Goal: Find specific page/section: Find specific page/section

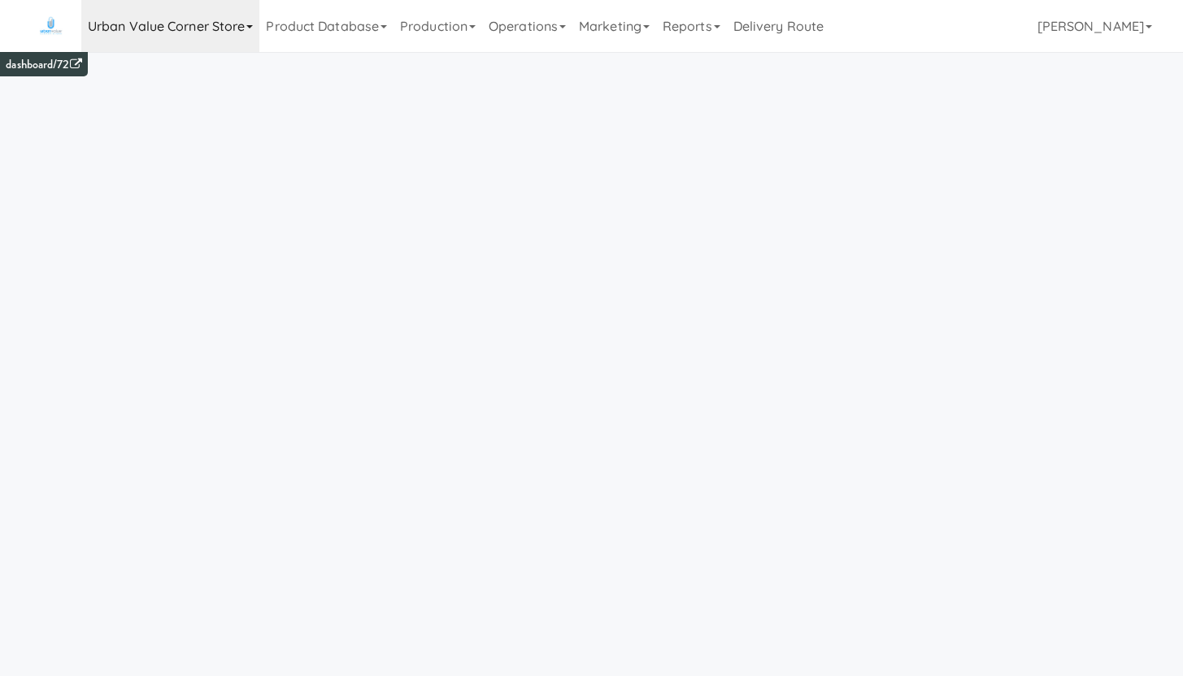
click at [119, 33] on link "Urban Value Corner Store" at bounding box center [170, 26] width 178 height 52
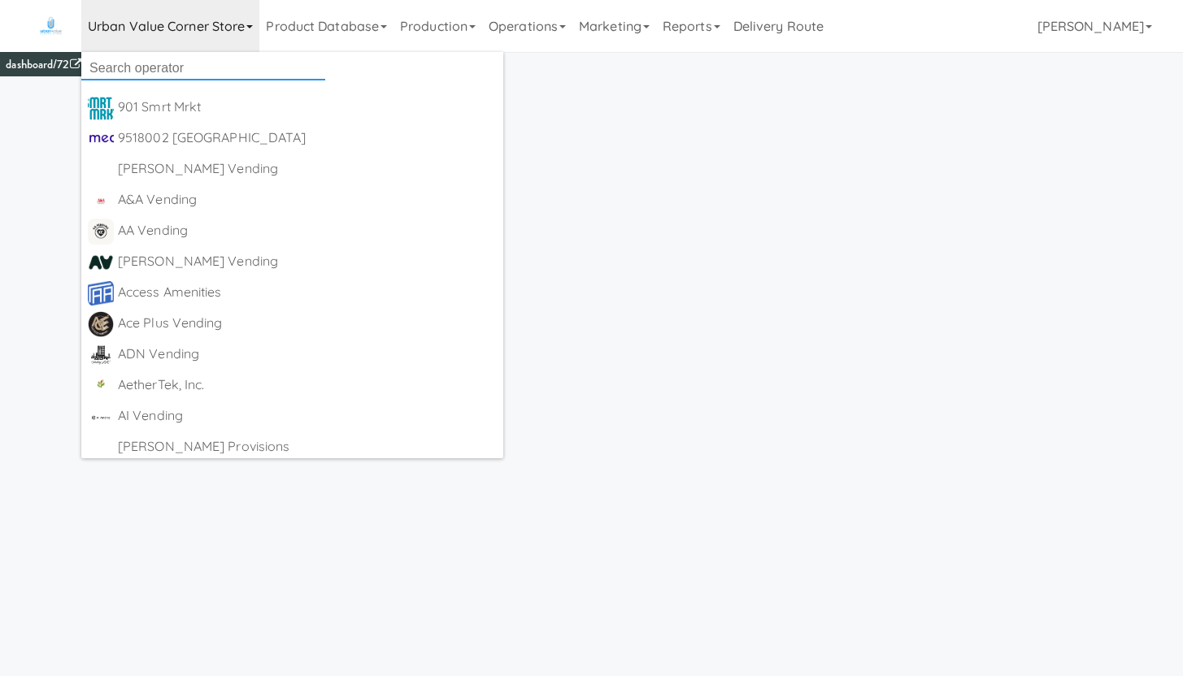
click at [116, 65] on input "text" at bounding box center [203, 68] width 244 height 24
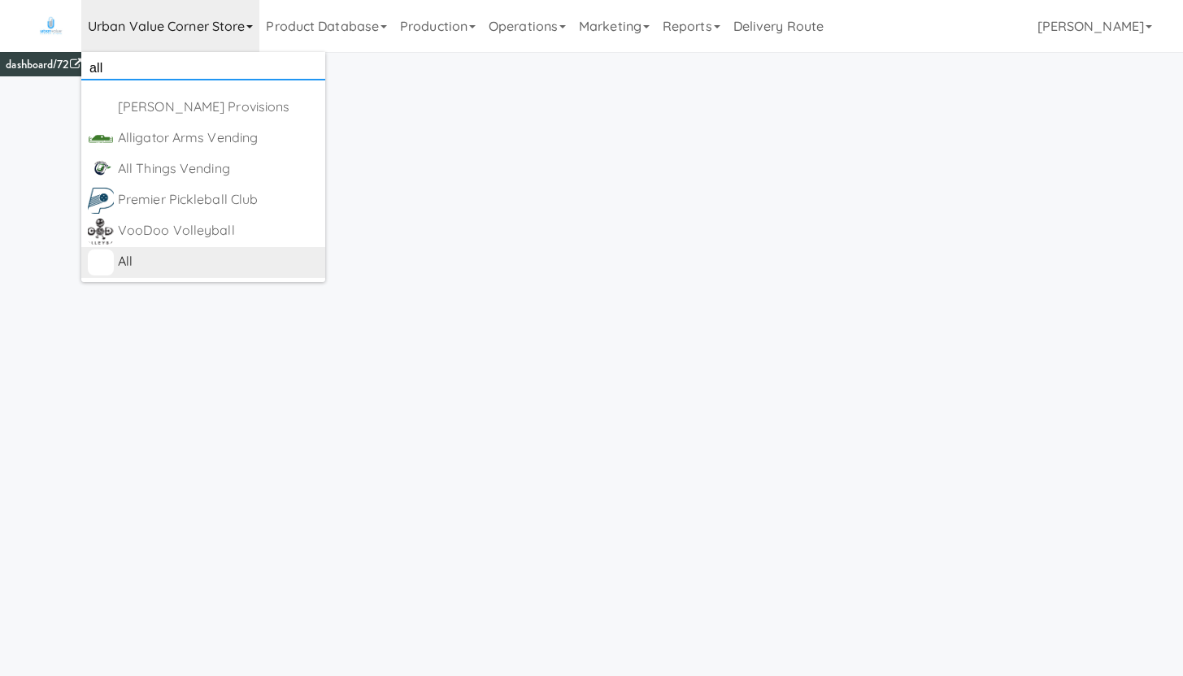
type input "all"
click at [150, 258] on div "All" at bounding box center [218, 262] width 201 height 24
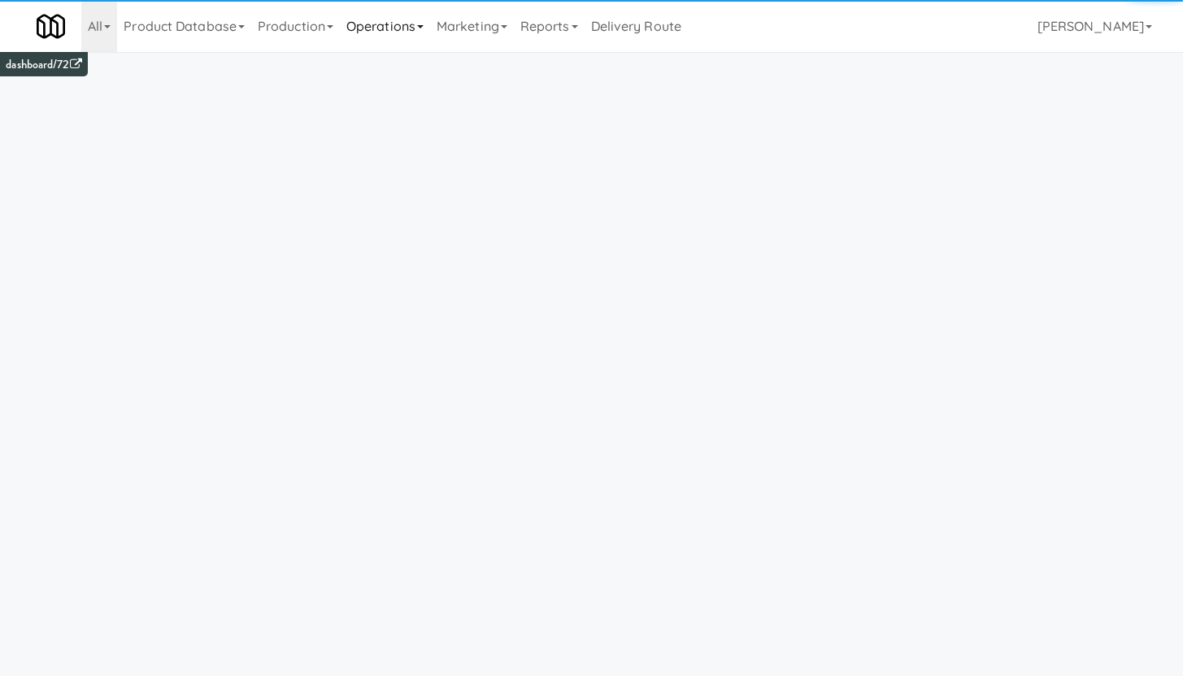
click at [391, 37] on link "Operations" at bounding box center [385, 26] width 90 height 52
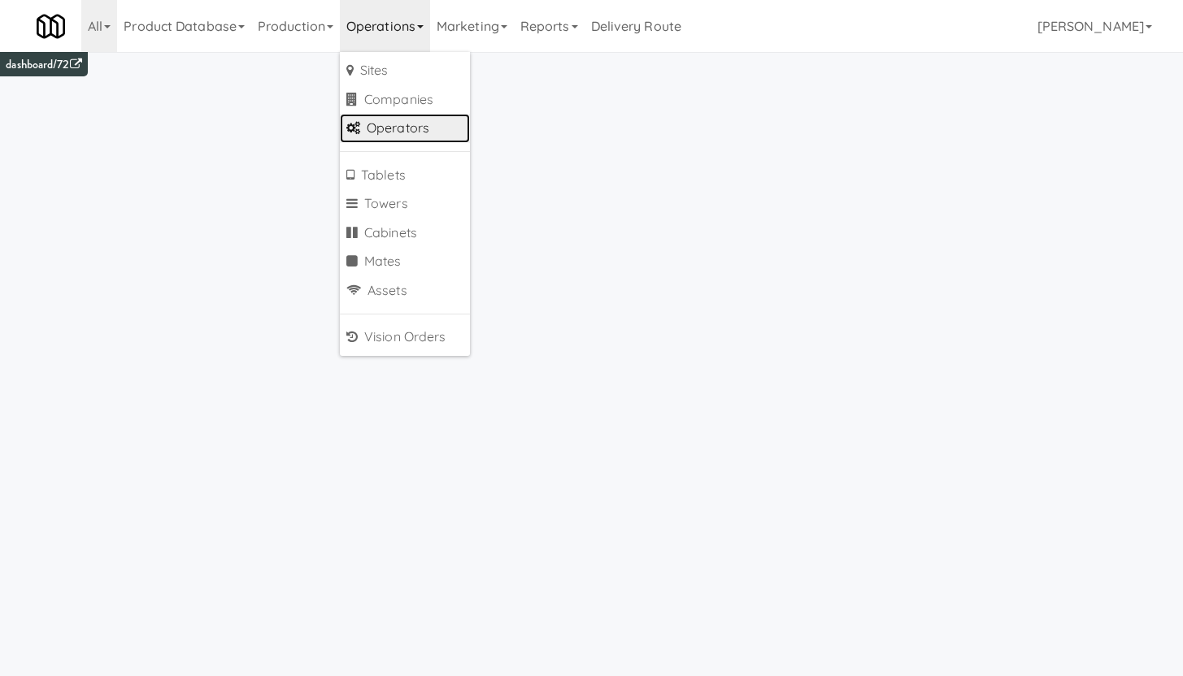
click at [401, 126] on link "Operators" at bounding box center [405, 128] width 130 height 29
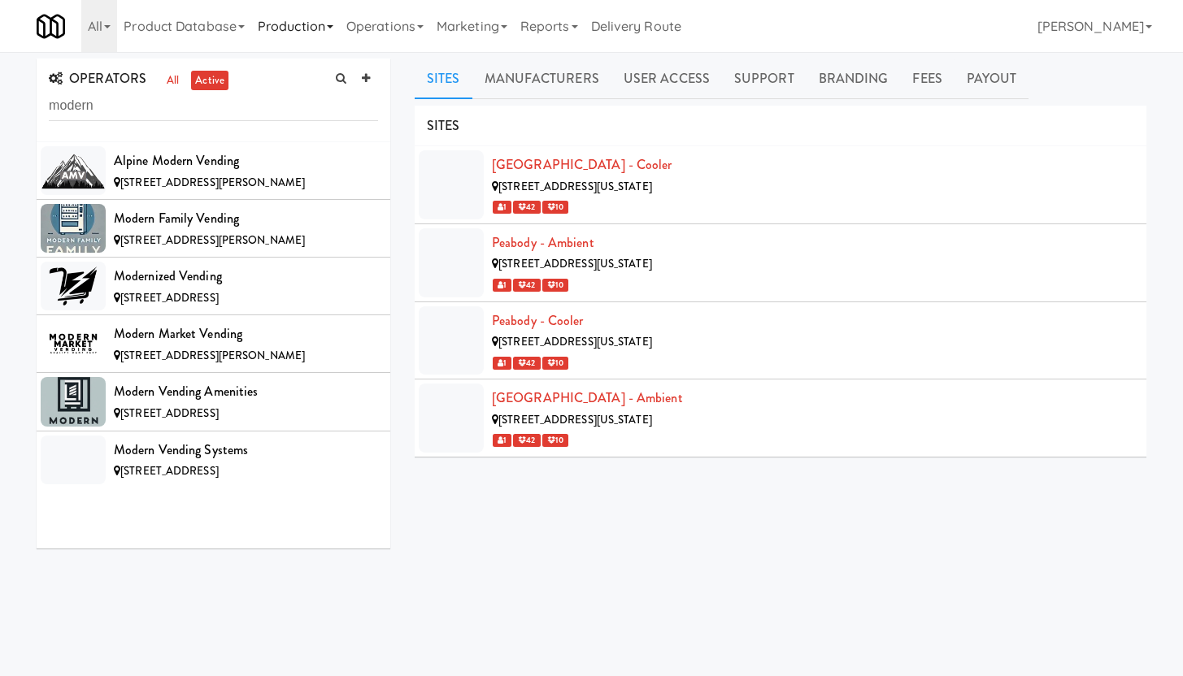
type input "modern"
click at [293, 349] on div "[STREET_ADDRESS][PERSON_NAME]" at bounding box center [246, 356] width 264 height 20
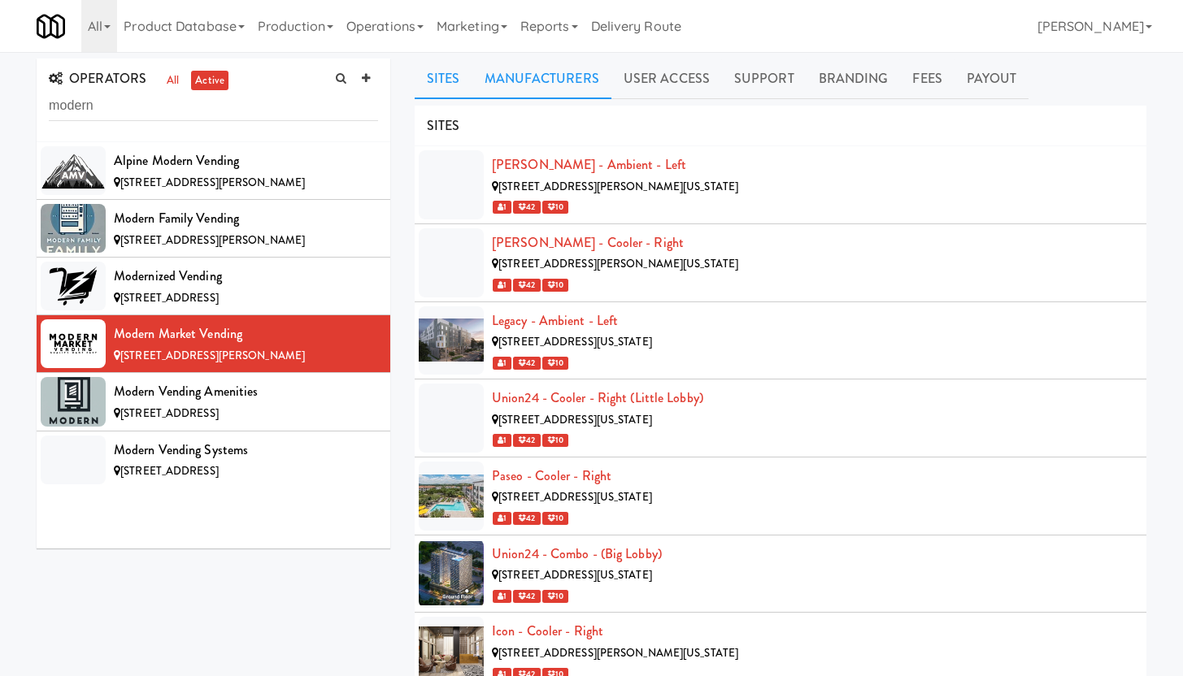
click at [532, 81] on link "Manufacturers" at bounding box center [541, 79] width 139 height 41
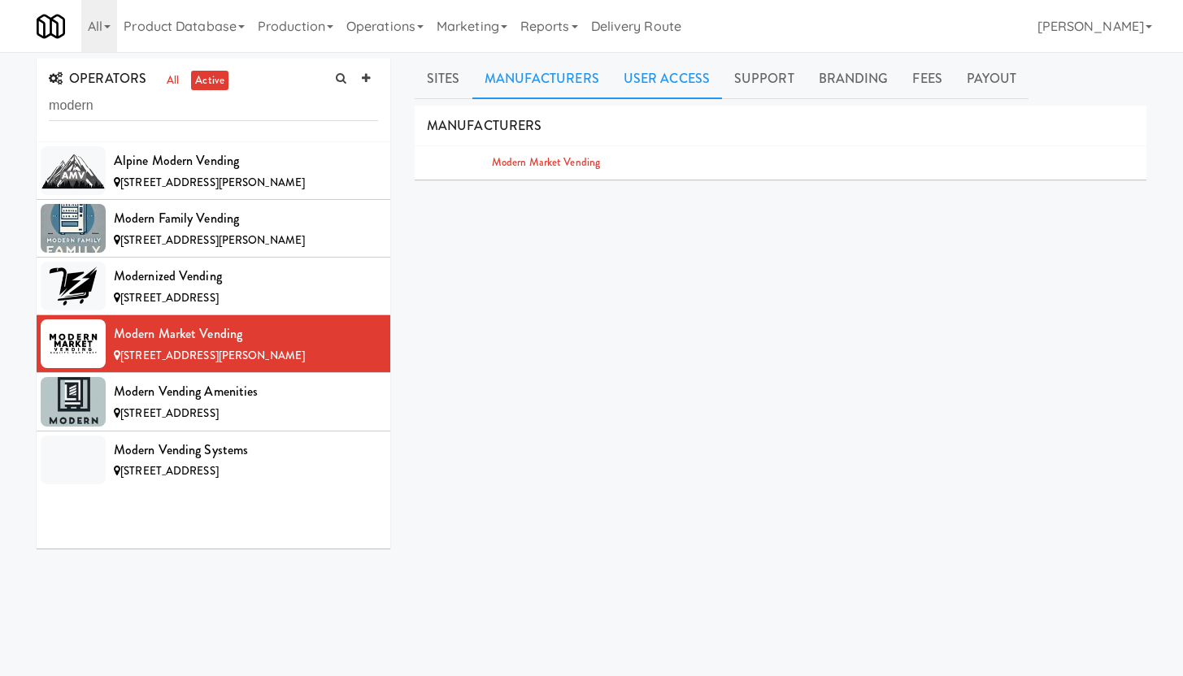
click at [673, 78] on link "User Access" at bounding box center [666, 79] width 111 height 41
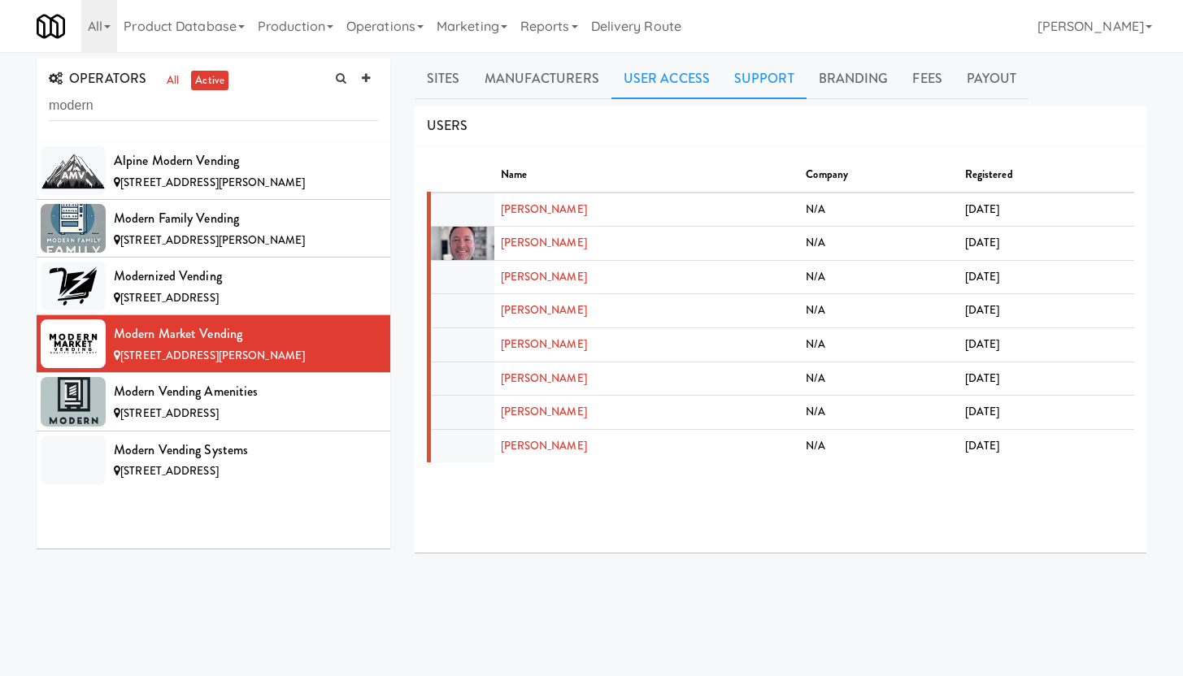
click at [757, 81] on link "Support" at bounding box center [764, 79] width 85 height 41
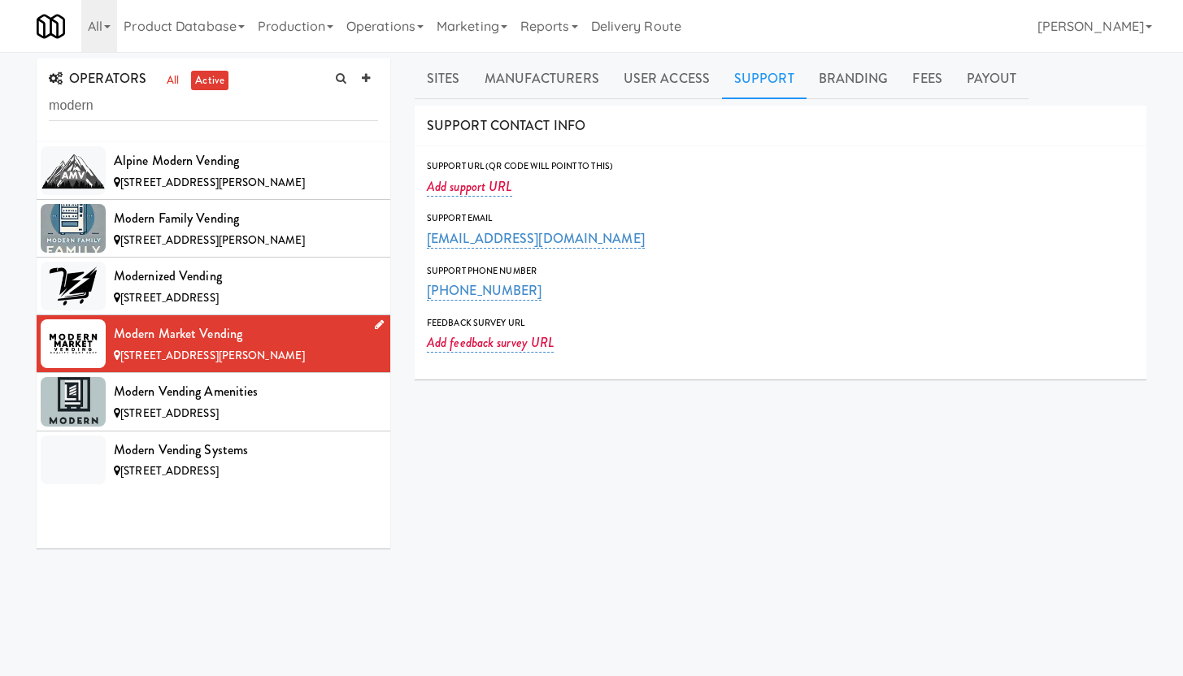
click at [272, 328] on div "Modern Market Vending" at bounding box center [246, 334] width 264 height 24
drag, startPoint x: 254, startPoint y: 334, endPoint x: 118, endPoint y: 335, distance: 135.7
click at [118, 335] on div "Modern Market Vending" at bounding box center [246, 334] width 264 height 24
click at [410, 25] on link "Operations" at bounding box center [385, 26] width 90 height 52
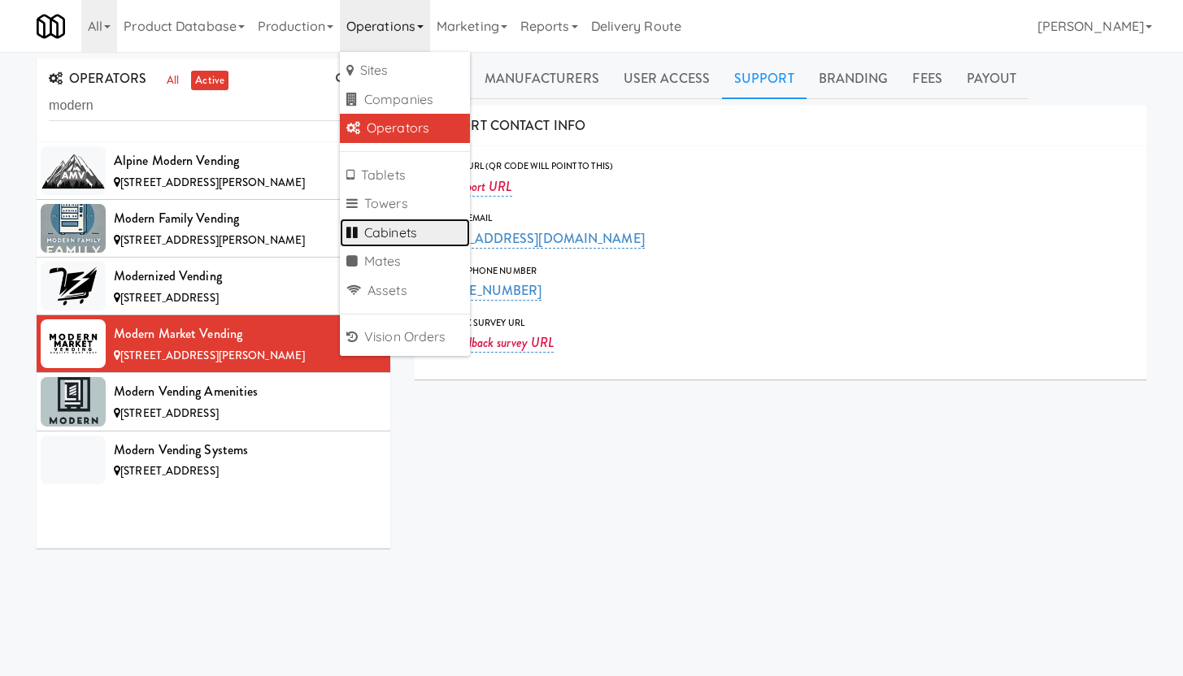
click at [418, 235] on link "Cabinets" at bounding box center [405, 233] width 130 height 29
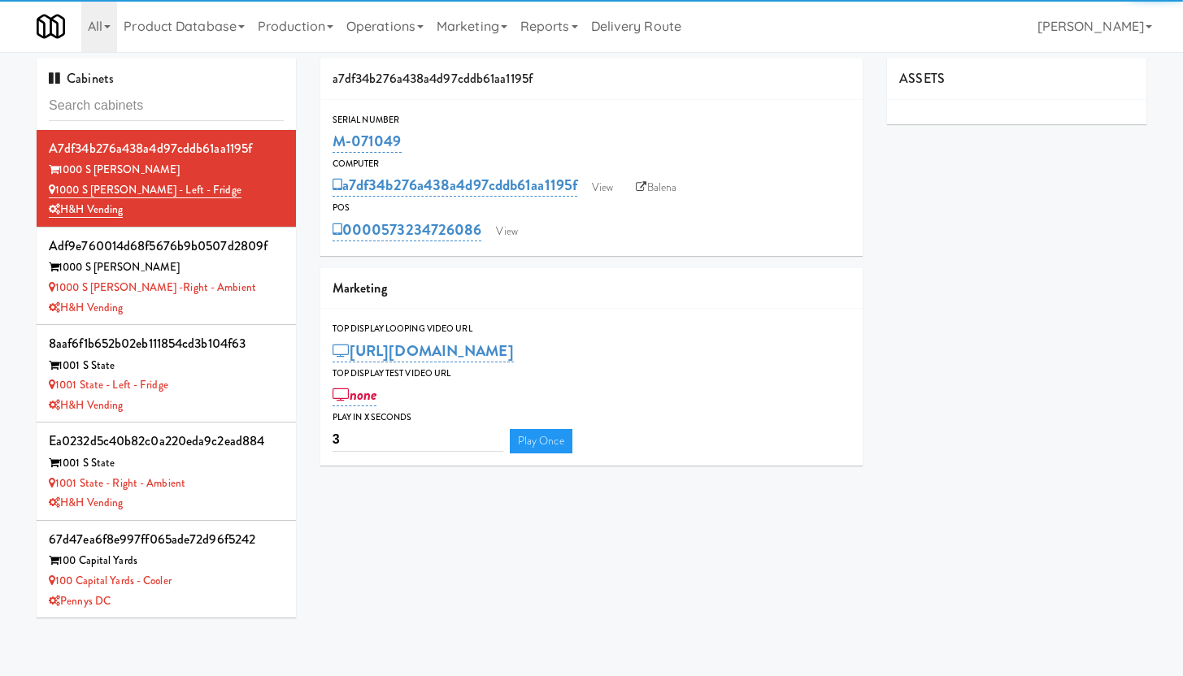
click at [88, 106] on input "text" at bounding box center [166, 106] width 235 height 30
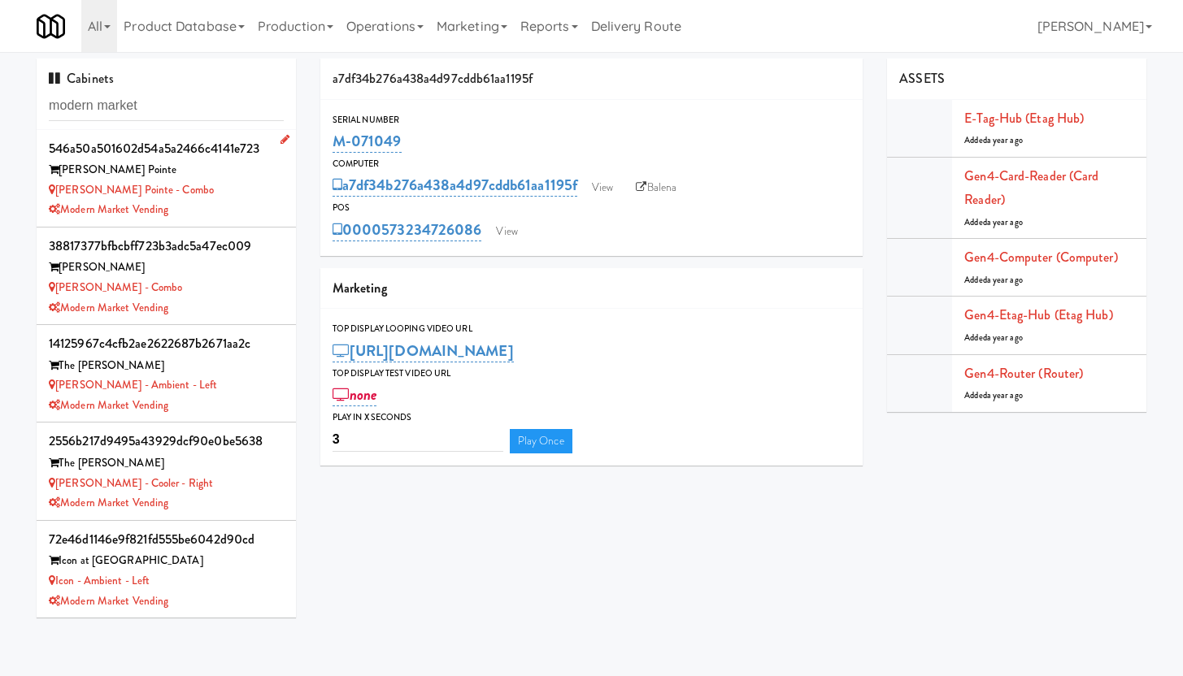
type input "modern market"
drag, startPoint x: 194, startPoint y: 215, endPoint x: 60, endPoint y: 213, distance: 134.1
click at [60, 213] on div "Modern Market Vending" at bounding box center [166, 210] width 235 height 20
